Goal: Task Accomplishment & Management: Use online tool/utility

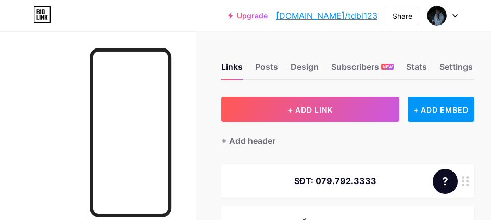
click at [451, 16] on div at bounding box center [442, 15] width 30 height 19
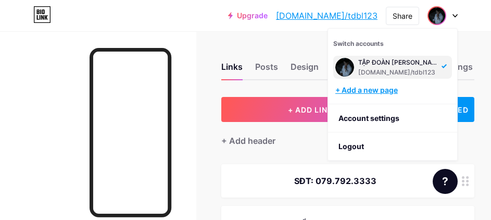
click at [391, 92] on div "+ Add a new page" at bounding box center [393, 90] width 117 height 10
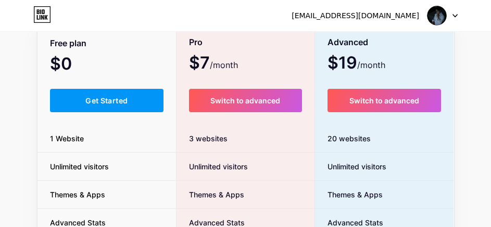
scroll to position [75, 0]
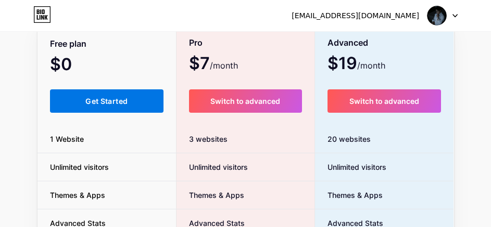
click at [96, 98] on span "Get Started" at bounding box center [106, 101] width 42 height 9
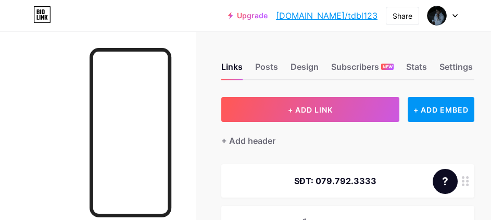
click at [458, 16] on div "Upgrade [DOMAIN_NAME]/tdbl12... [DOMAIN_NAME]/tdbl123 Share Switch accounts TẬP…" at bounding box center [245, 15] width 491 height 19
click at [457, 17] on div "Upgrade [DOMAIN_NAME]/tdbl12... [DOMAIN_NAME]/tdbl123 Share Switch accounts TẬP…" at bounding box center [245, 15] width 491 height 19
click at [454, 17] on icon at bounding box center [454, 16] width 5 height 4
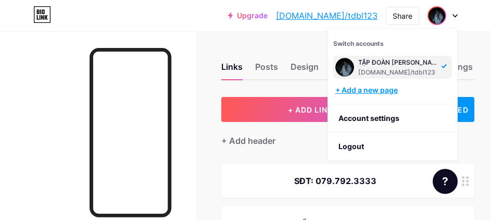
click at [388, 88] on div "+ Add a new page" at bounding box center [393, 90] width 117 height 10
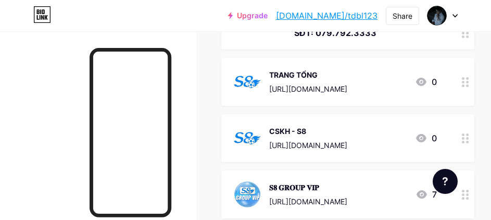
scroll to position [171, 0]
